Goal: Communication & Community: Answer question/provide support

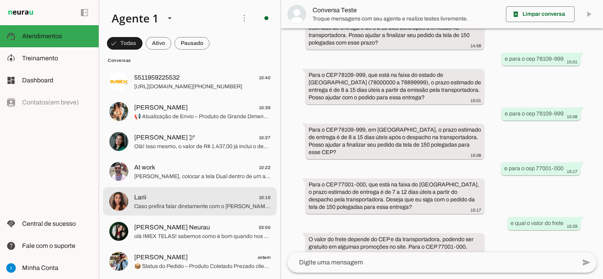
scroll to position [237, 0]
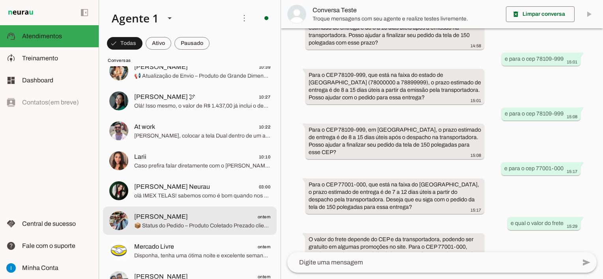
click at [208, 223] on span "📦 Status do Pedido – Produto Coletado Prezado cliente, Seu produto já foi colet…" at bounding box center [202, 226] width 136 height 8
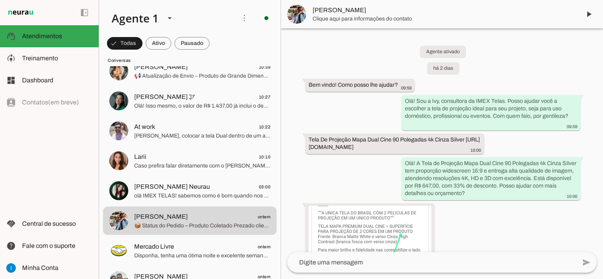
scroll to position [1451, 0]
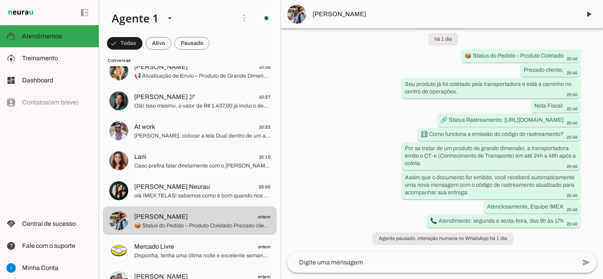
click at [392, 5] on md-item "[PERSON_NAME]" at bounding box center [442, 14] width 322 height 28
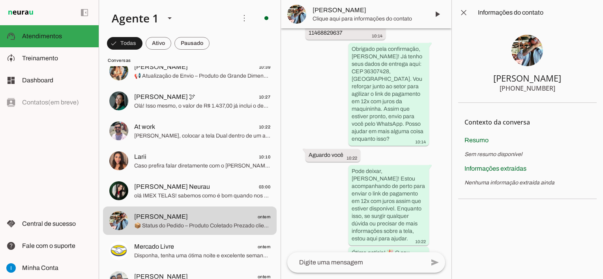
scroll to position [2691, 0]
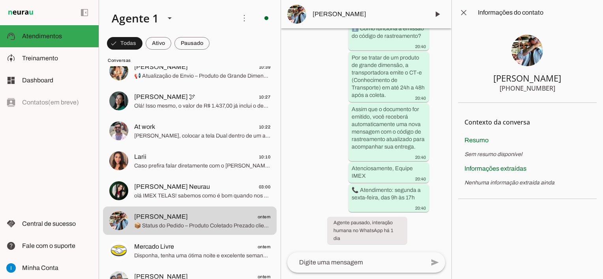
drag, startPoint x: 508, startPoint y: 86, endPoint x: 555, endPoint y: 89, distance: 47.4
click at [555, 89] on section "[PERSON_NAME] [PHONE_NUMBER]" at bounding box center [527, 64] width 138 height 78
drag, startPoint x: 555, startPoint y: 89, endPoint x: 540, endPoint y: 92, distance: 15.7
click at [540, 92] on div "[PHONE_NUMBER]" at bounding box center [527, 88] width 56 height 9
click at [515, 90] on div "[PHONE_NUMBER]" at bounding box center [527, 88] width 56 height 9
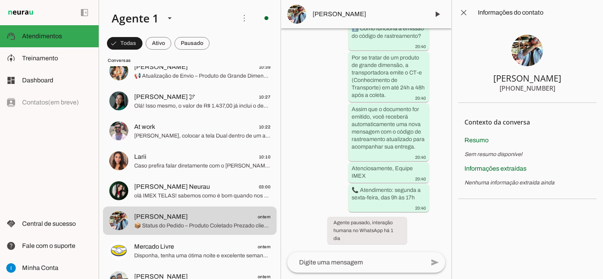
click at [516, 90] on div "[PHONE_NUMBER]" at bounding box center [527, 88] width 56 height 9
click at [516, 88] on div "[PHONE_NUMBER]" at bounding box center [527, 88] width 56 height 9
drag, startPoint x: 516, startPoint y: 88, endPoint x: 558, endPoint y: 90, distance: 41.9
click at [558, 90] on section "[PERSON_NAME] [PHONE_NUMBER]" at bounding box center [527, 64] width 138 height 78
drag, startPoint x: 558, startPoint y: 90, endPoint x: 548, endPoint y: 101, distance: 14.5
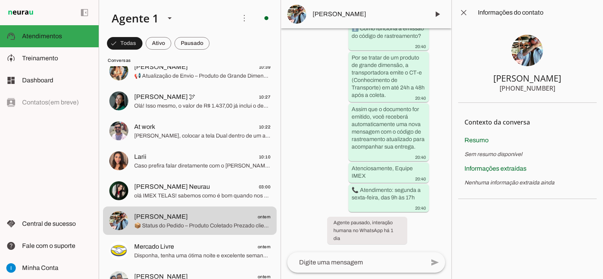
click at [548, 101] on section "[PERSON_NAME] [PHONE_NUMBER]" at bounding box center [527, 64] width 138 height 78
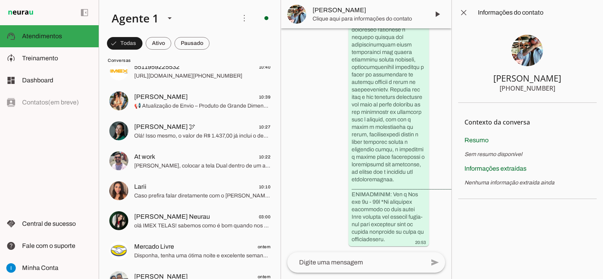
scroll to position [3121, 0]
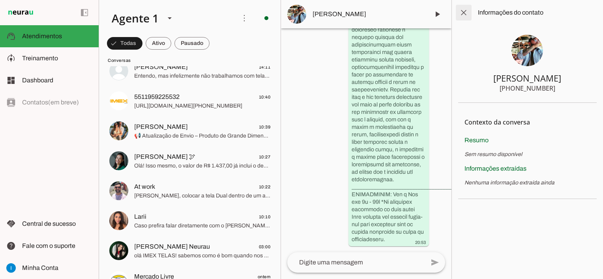
click at [466, 13] on span at bounding box center [463, 12] width 19 height 19
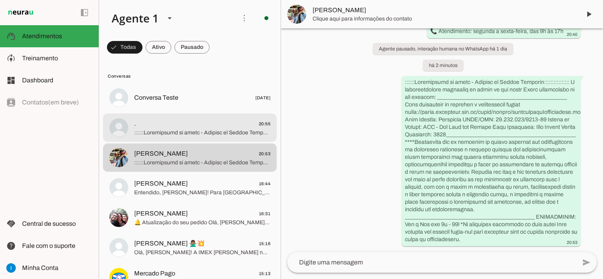
click at [205, 129] on span at bounding box center [202, 133] width 136 height 8
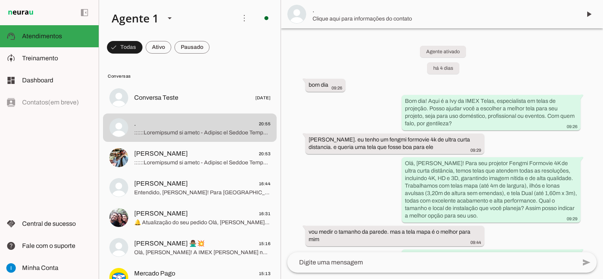
scroll to position [1272, 0]
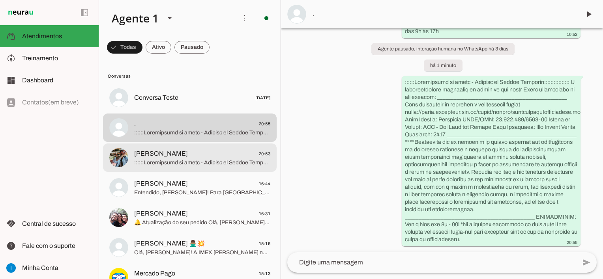
click at [225, 155] on span "[PERSON_NAME] 20:53" at bounding box center [202, 154] width 136 height 10
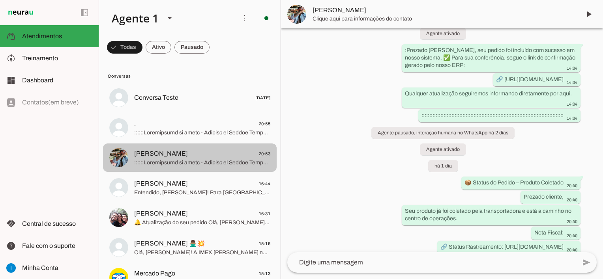
scroll to position [1649, 0]
